Goal: Task Accomplishment & Management: Complete application form

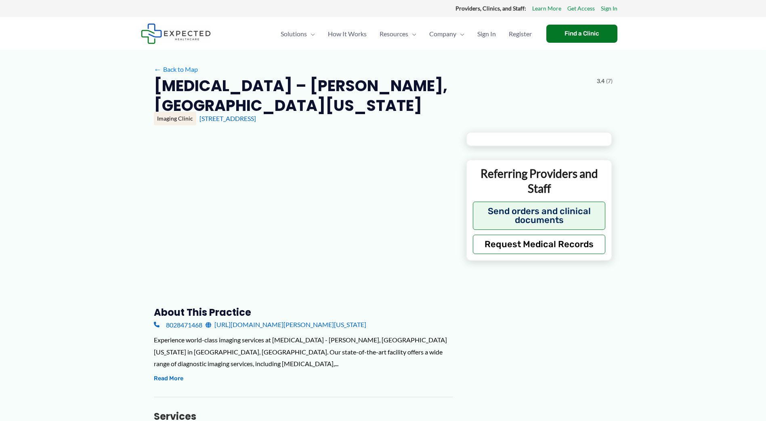
type input "**********"
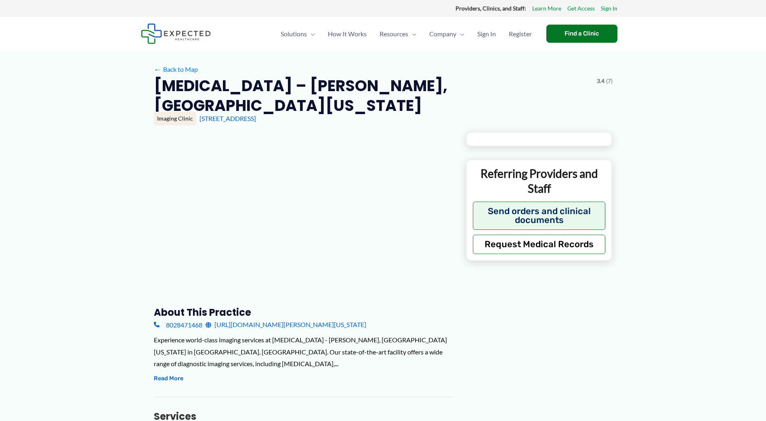
type input "**********"
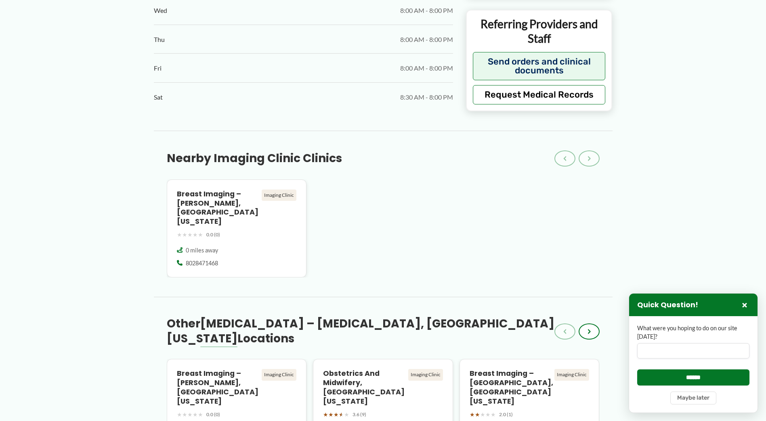
scroll to position [404, 0]
